Goal: Find specific page/section: Find specific page/section

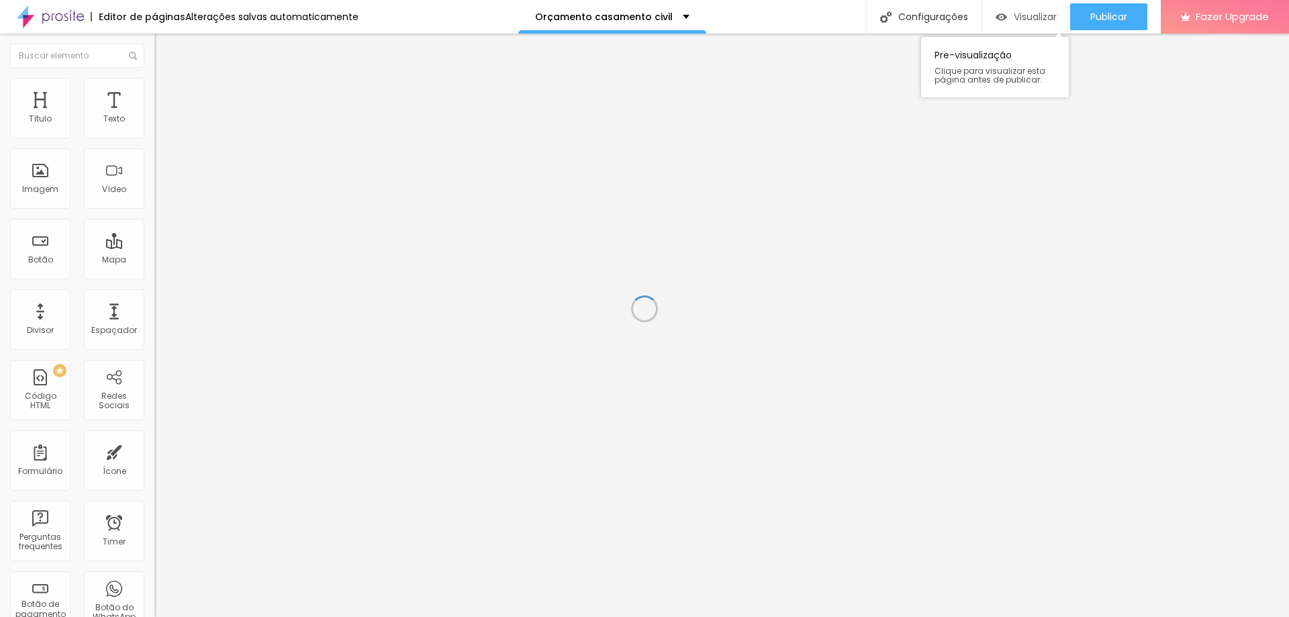
click at [1024, 13] on span "Visualizar" at bounding box center [1035, 16] width 43 height 11
